Goal: Information Seeking & Learning: Learn about a topic

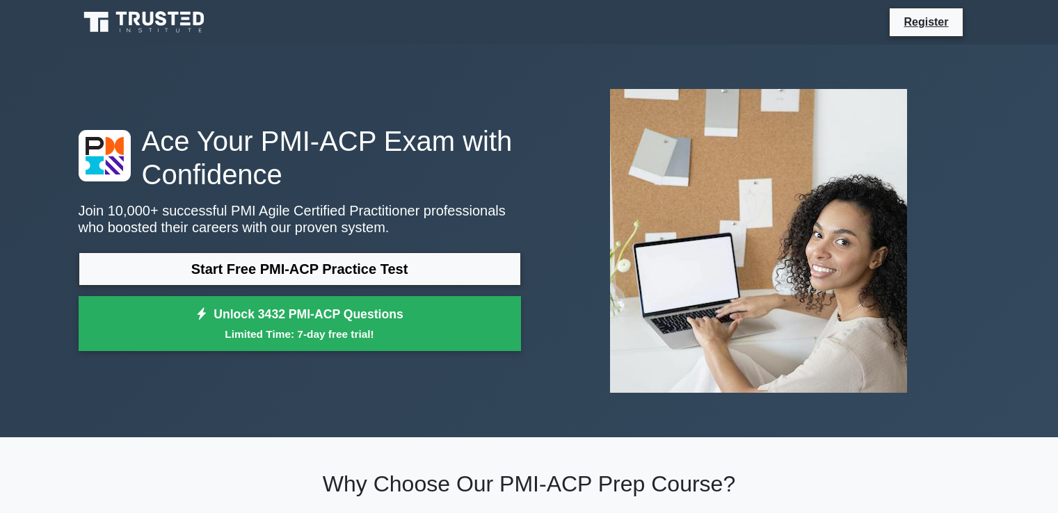
click at [364, 266] on link "Start Free PMI-ACP Practice Test" at bounding box center [300, 268] width 442 height 33
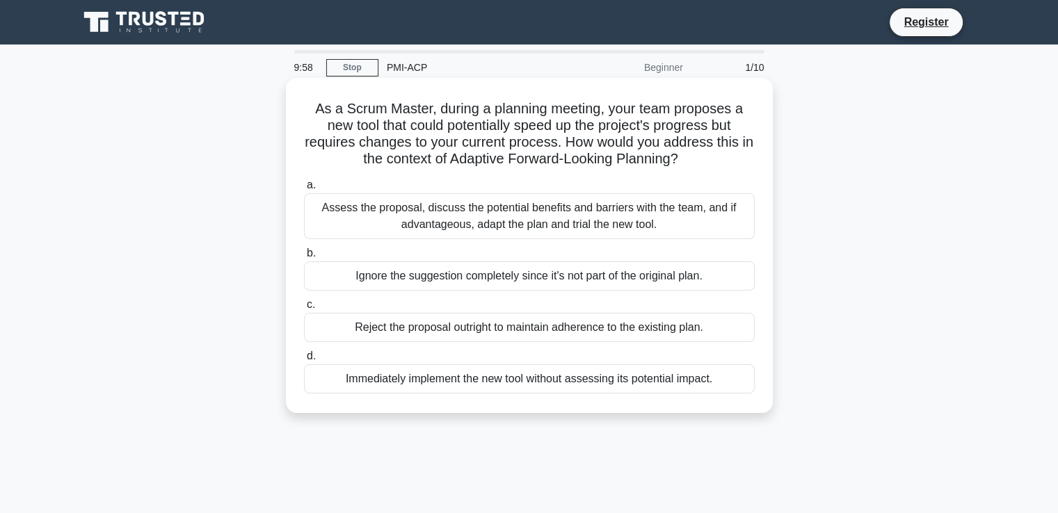
click at [378, 225] on div "Assess the proposal, discuss the potential benefits and barriers with the team,…" at bounding box center [529, 216] width 451 height 46
click at [304, 190] on input "a. Assess the proposal, discuss the potential benefits and barriers with the te…" at bounding box center [304, 185] width 0 height 9
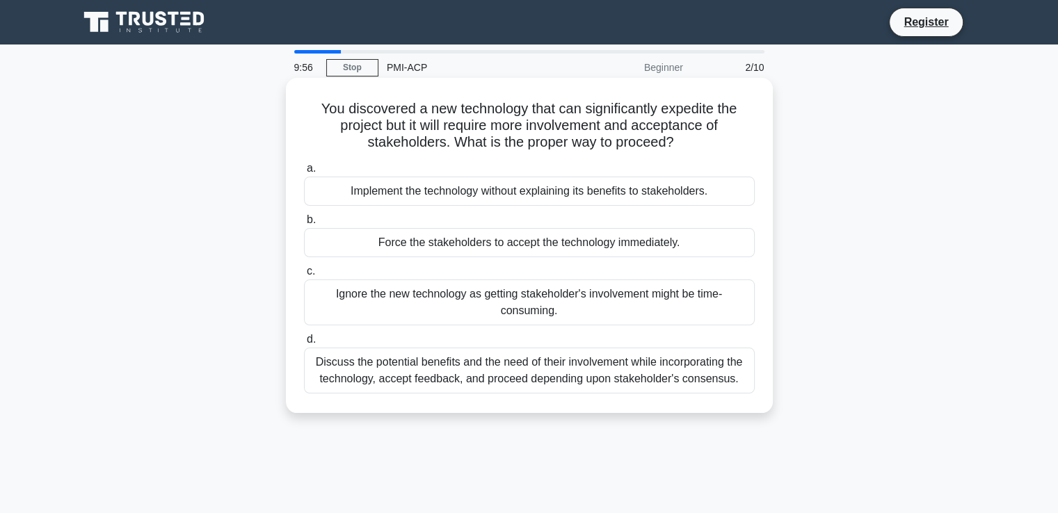
click at [380, 195] on div "Implement the technology without explaining its benefits to stakeholders." at bounding box center [529, 191] width 451 height 29
click at [304, 173] on input "a. Implement the technology without explaining its benefits to stakeholders." at bounding box center [304, 168] width 0 height 9
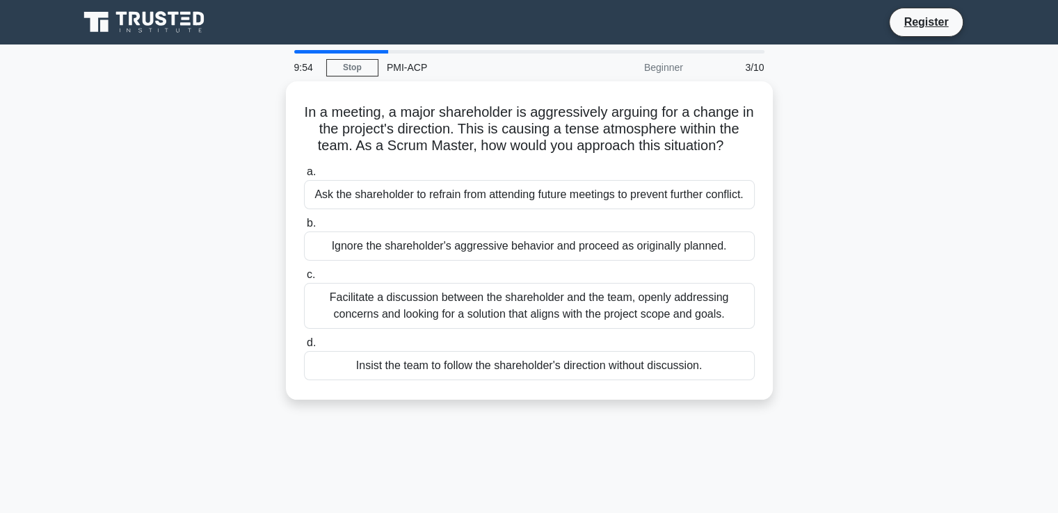
click at [380, 195] on div "Ask the shareholder to refrain from attending future meetings to prevent furthe…" at bounding box center [529, 194] width 451 height 29
click at [304, 177] on input "a. Ask the shareholder to refrain from attending future meetings to prevent fur…" at bounding box center [304, 172] width 0 height 9
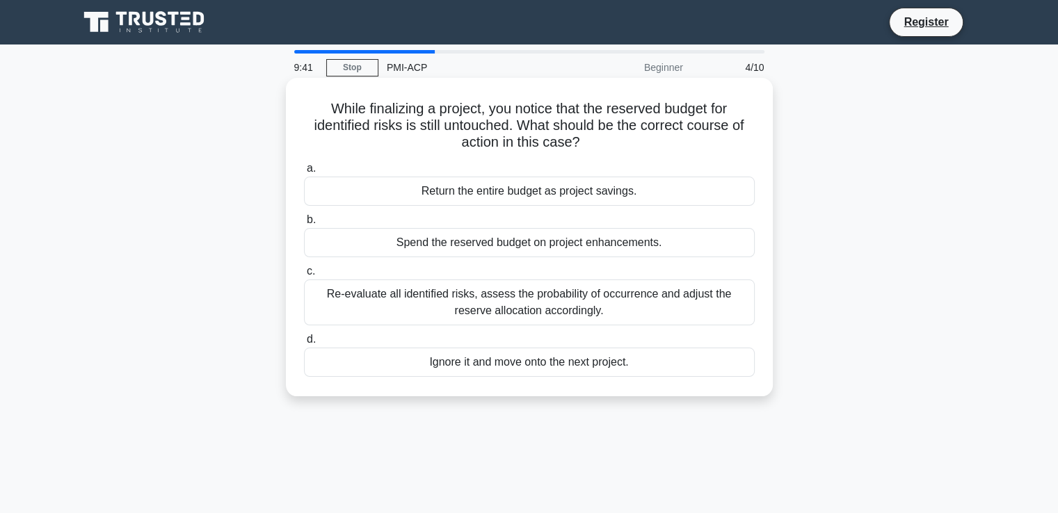
click at [398, 200] on div "Return the entire budget as project savings." at bounding box center [529, 191] width 451 height 29
click at [304, 173] on input "a. Return the entire budget as project savings." at bounding box center [304, 168] width 0 height 9
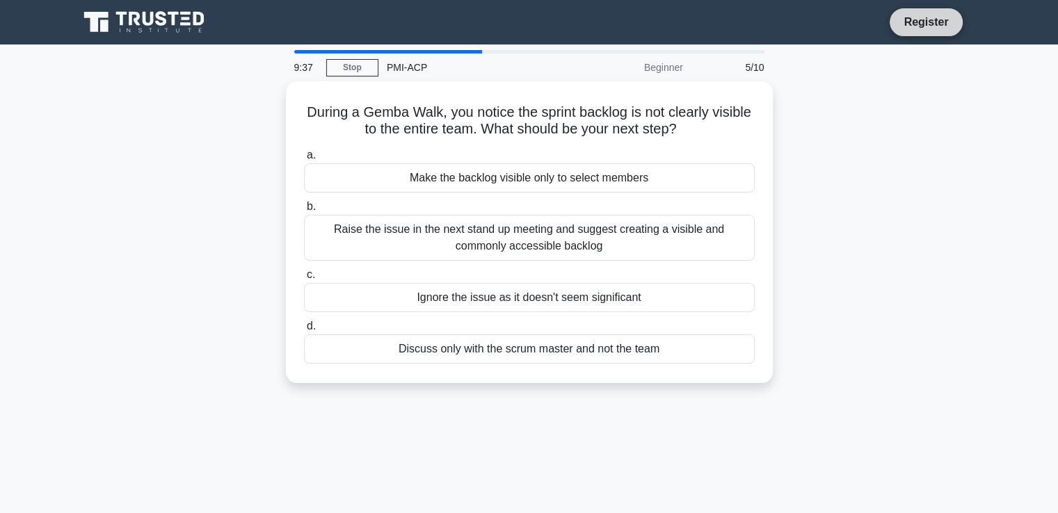
click at [939, 21] on link "Register" at bounding box center [925, 21] width 61 height 17
